Goal: Book appointment/travel/reservation

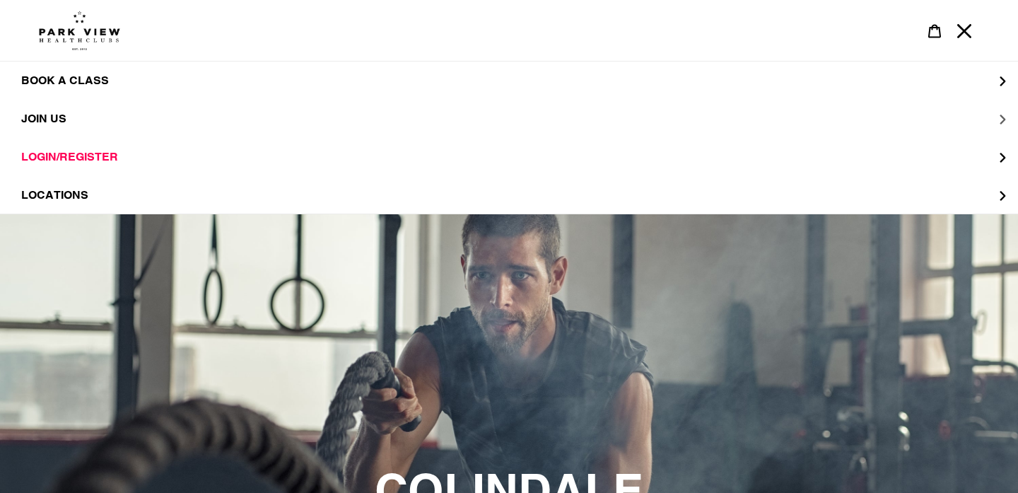
click at [127, 124] on button "JOIN US" at bounding box center [509, 119] width 1018 height 38
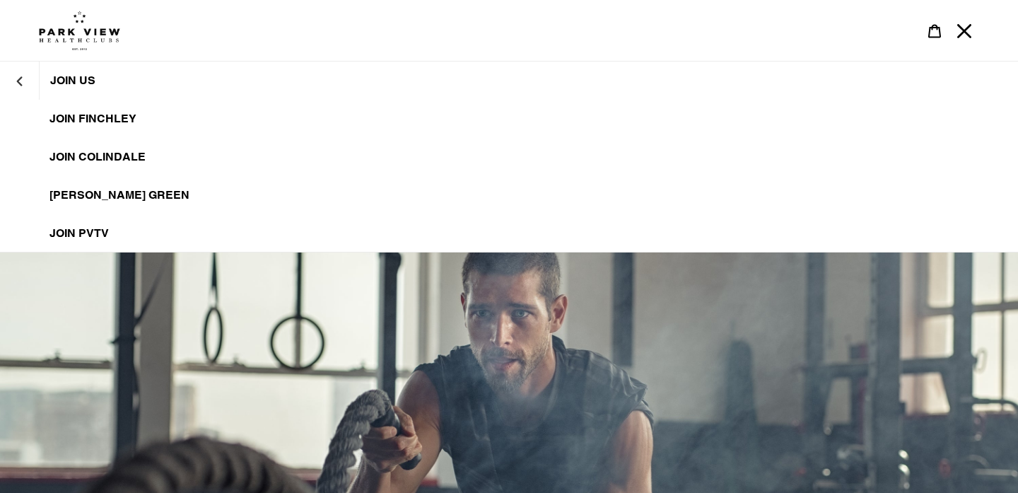
click at [127, 155] on span "JOIN Colindale" at bounding box center [97, 157] width 96 height 14
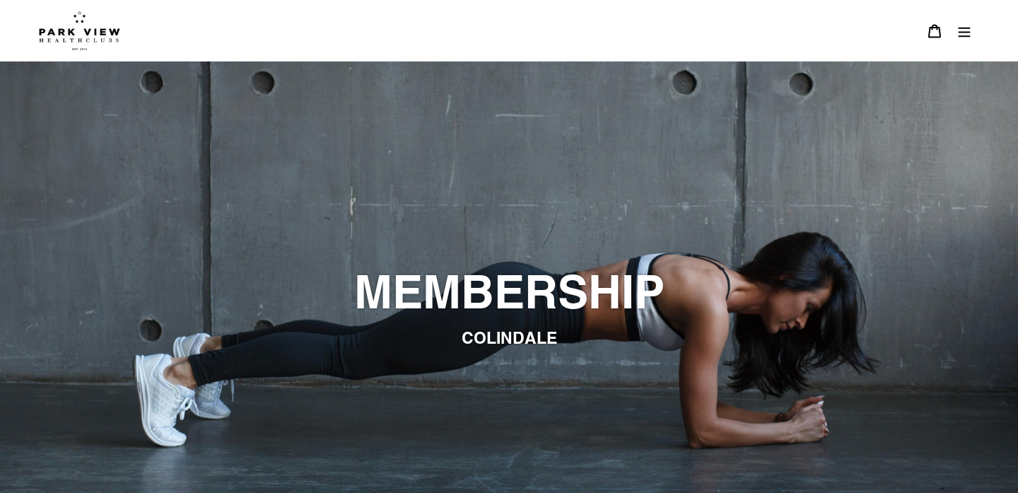
click at [966, 31] on icon "Menu" at bounding box center [964, 31] width 14 height 14
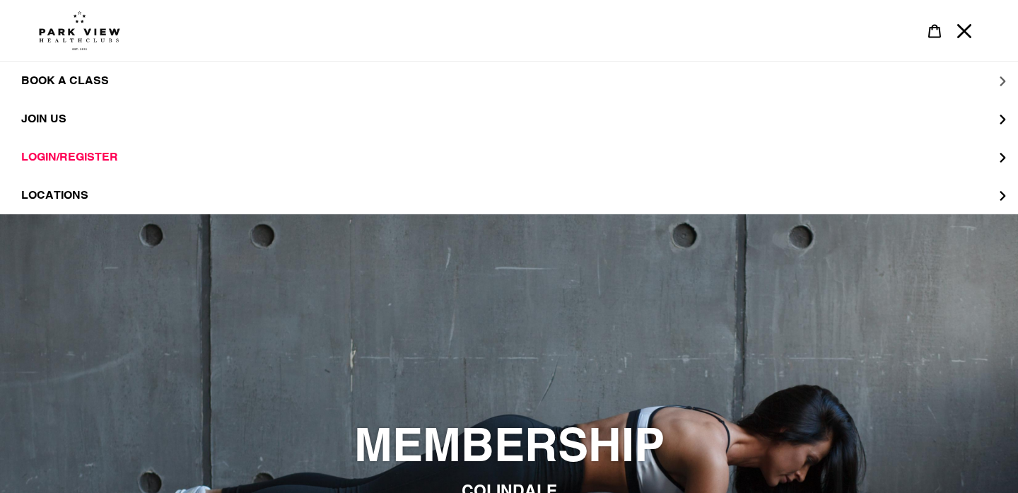
click at [82, 87] on span "BOOK A CLASS" at bounding box center [65, 81] width 88 height 14
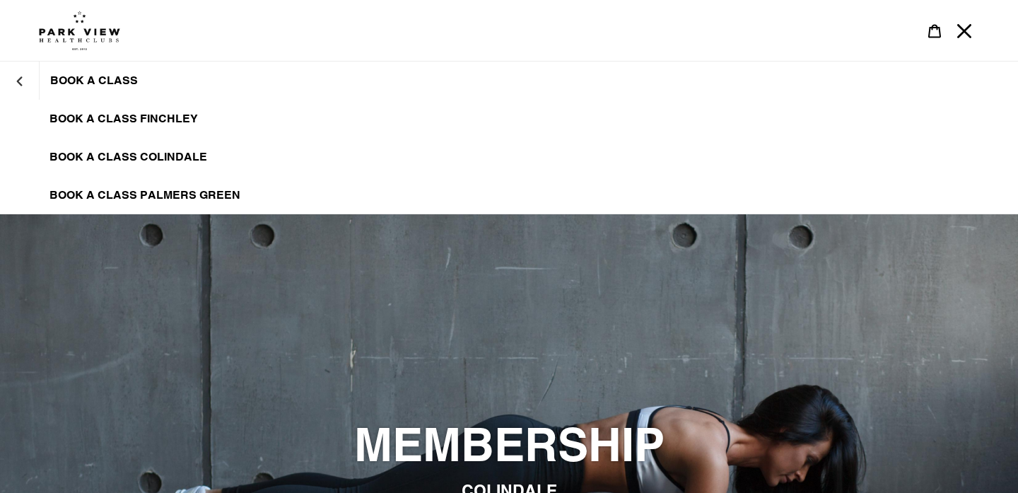
click at [127, 159] on span "BOOK A CLASS COLINDALE" at bounding box center [128, 157] width 158 height 14
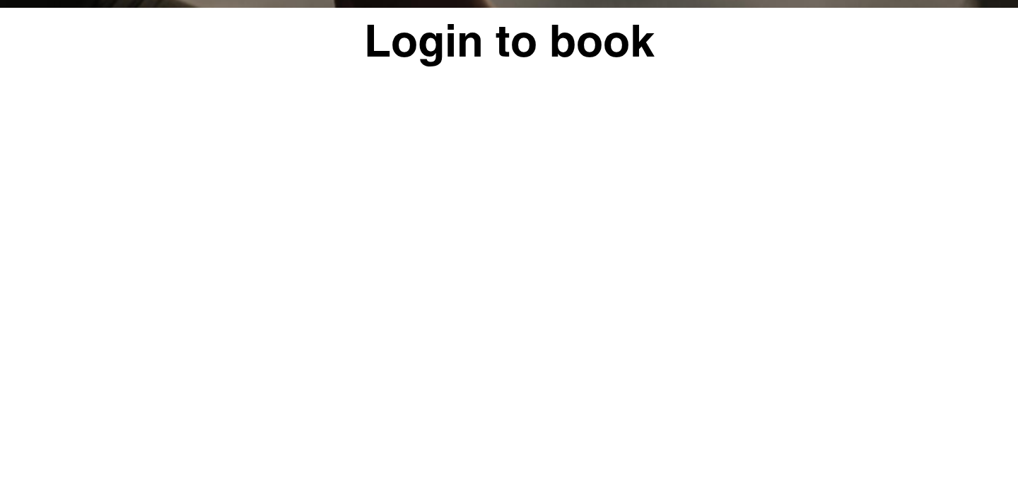
scroll to position [152, 0]
